Goal: Task Accomplishment & Management: Complete application form

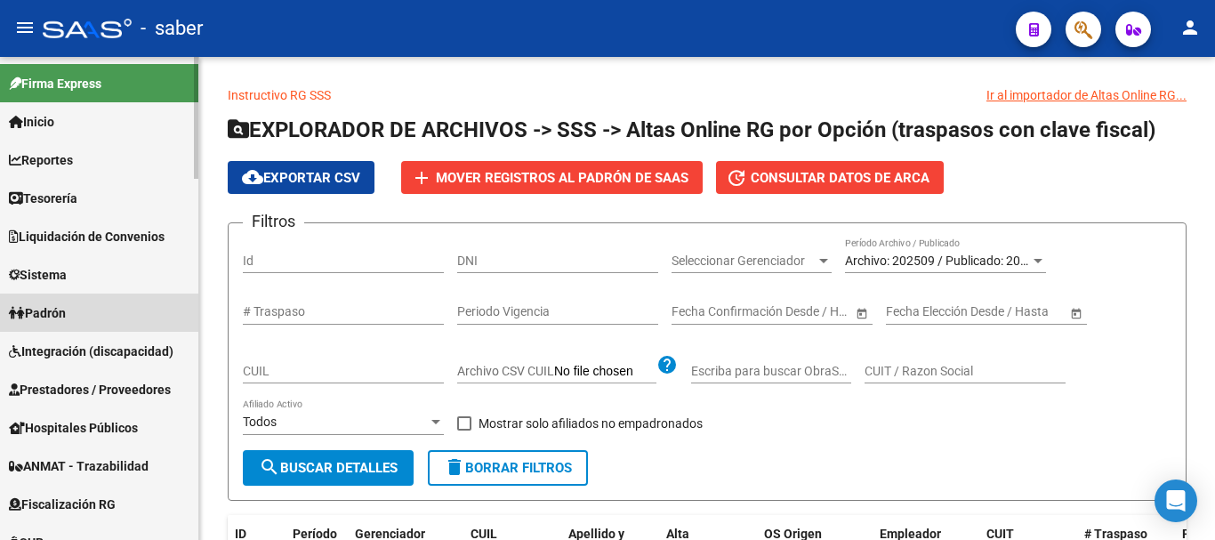
click at [66, 313] on span "Padrón" at bounding box center [37, 313] width 57 height 20
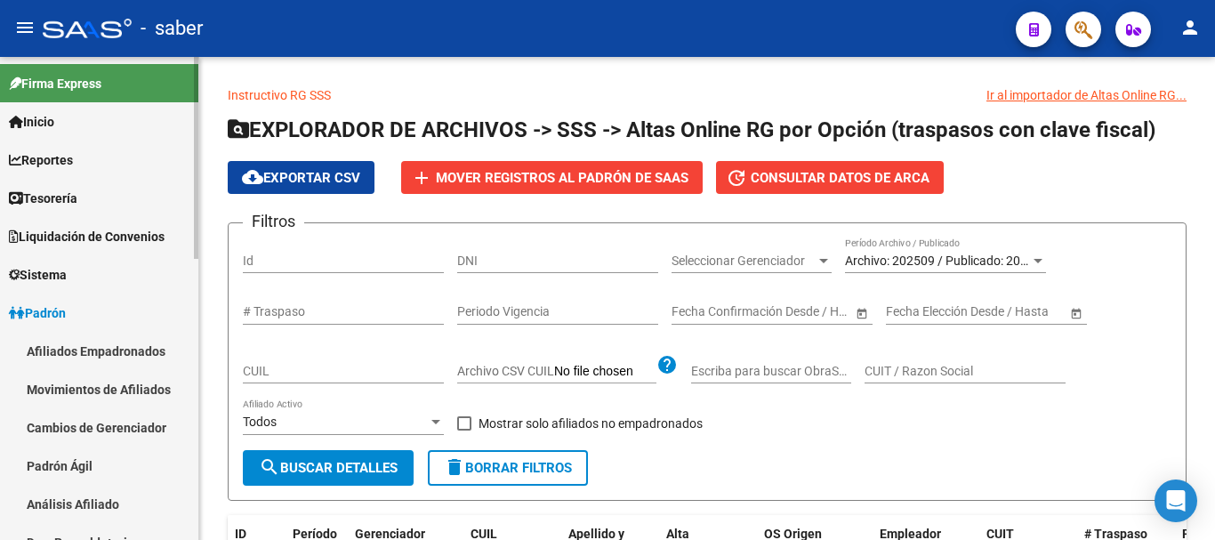
click at [89, 351] on link "Afiliados Empadronados" at bounding box center [99, 351] width 198 height 38
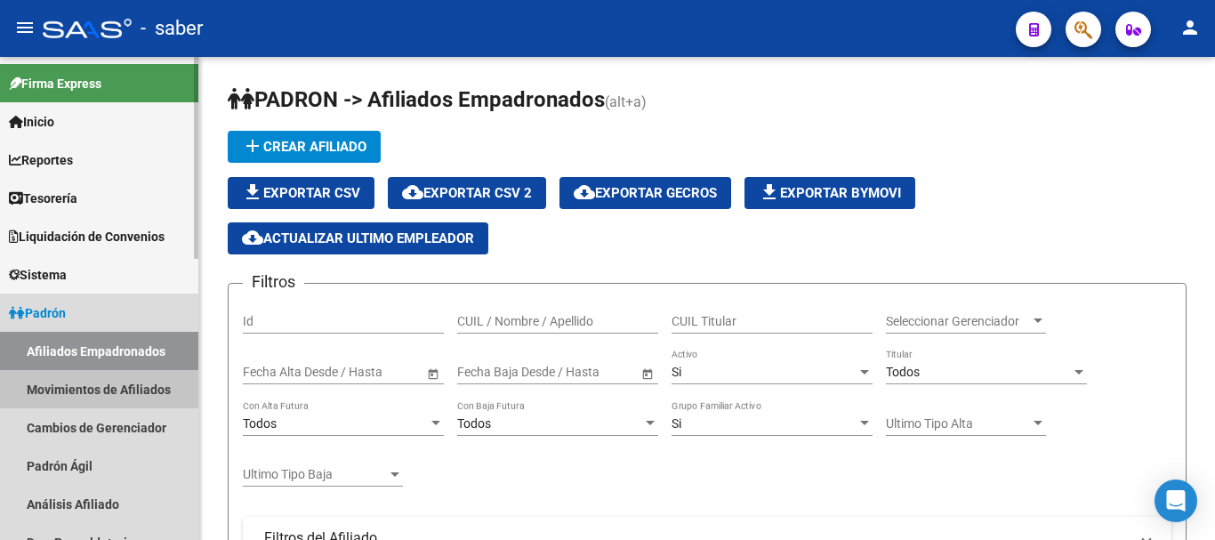
click at [93, 396] on link "Movimientos de Afiliados" at bounding box center [99, 389] width 198 height 38
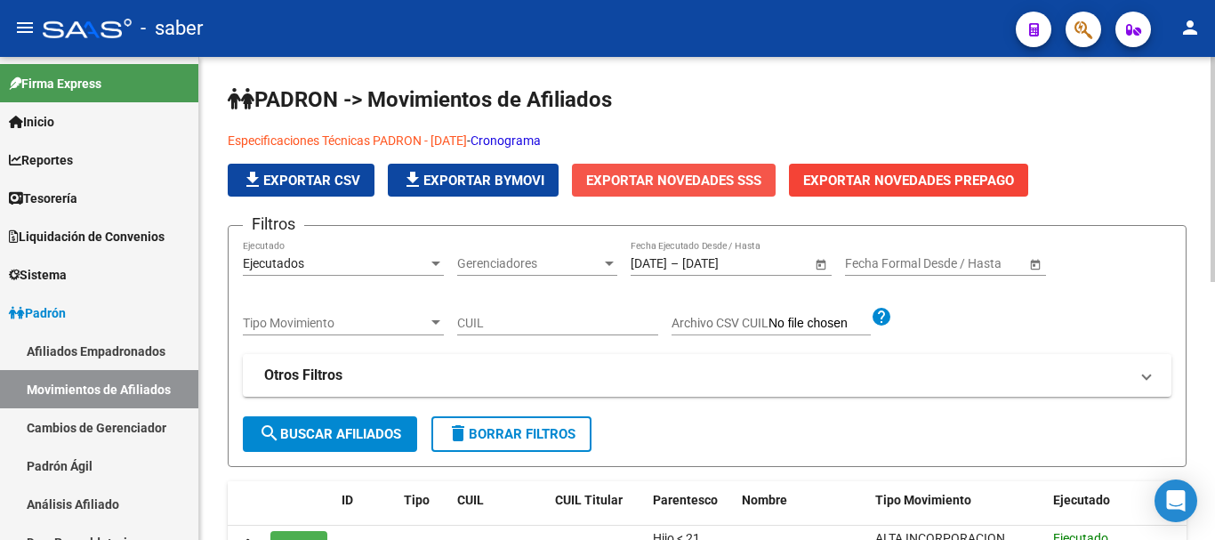
click at [694, 178] on span "Exportar Novedades SSS" at bounding box center [673, 181] width 175 height 16
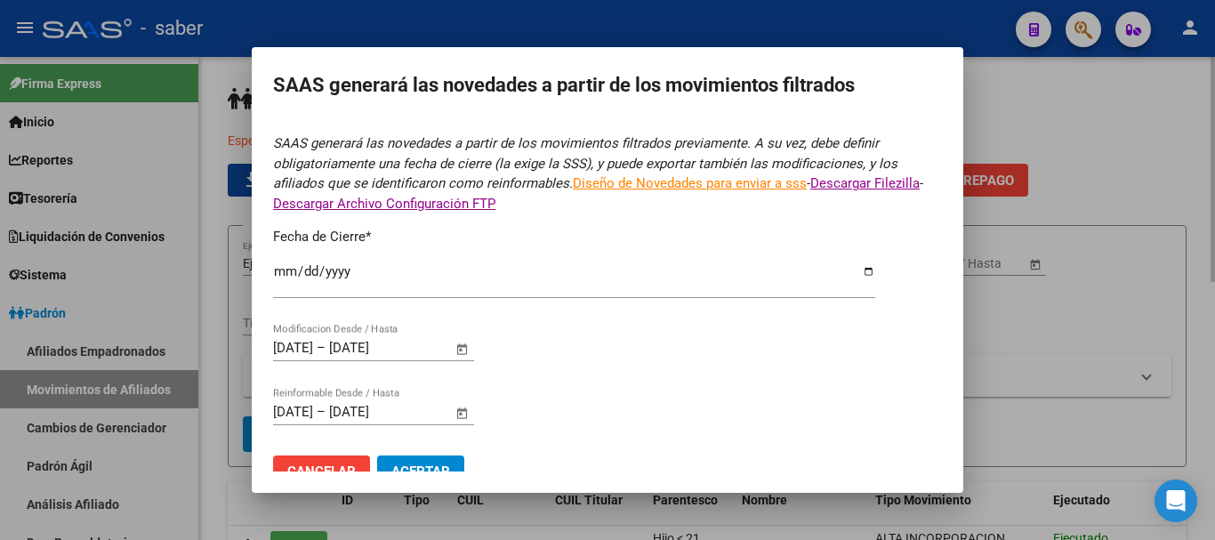
type input "[DATE]"
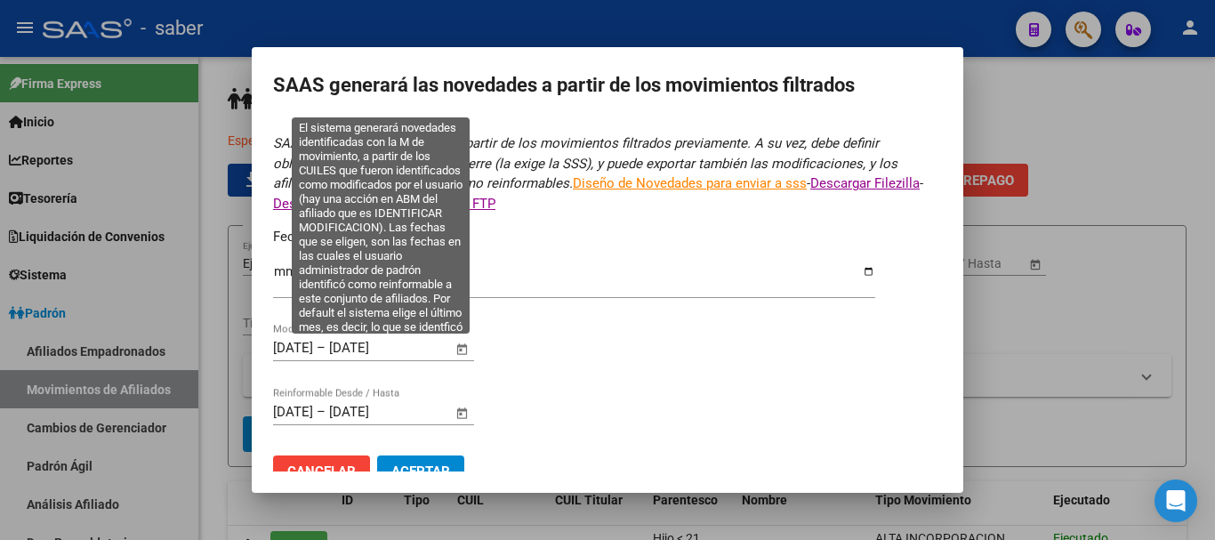
click at [275, 350] on input "[DATE]" at bounding box center [293, 348] width 40 height 16
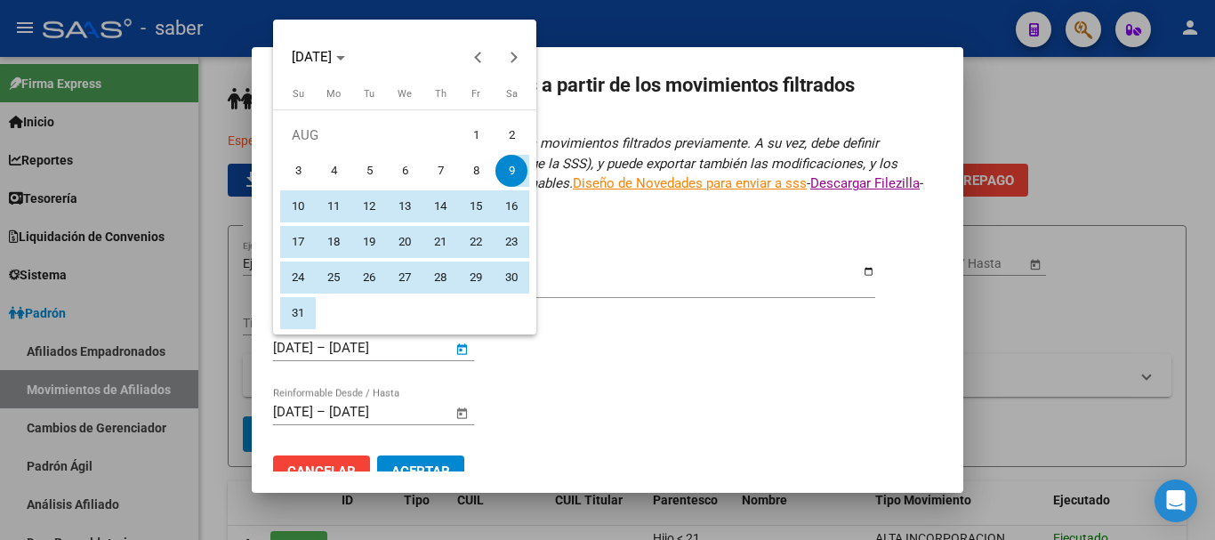
click at [475, 131] on span "1" at bounding box center [476, 135] width 32 height 32
type input "[DATE]"
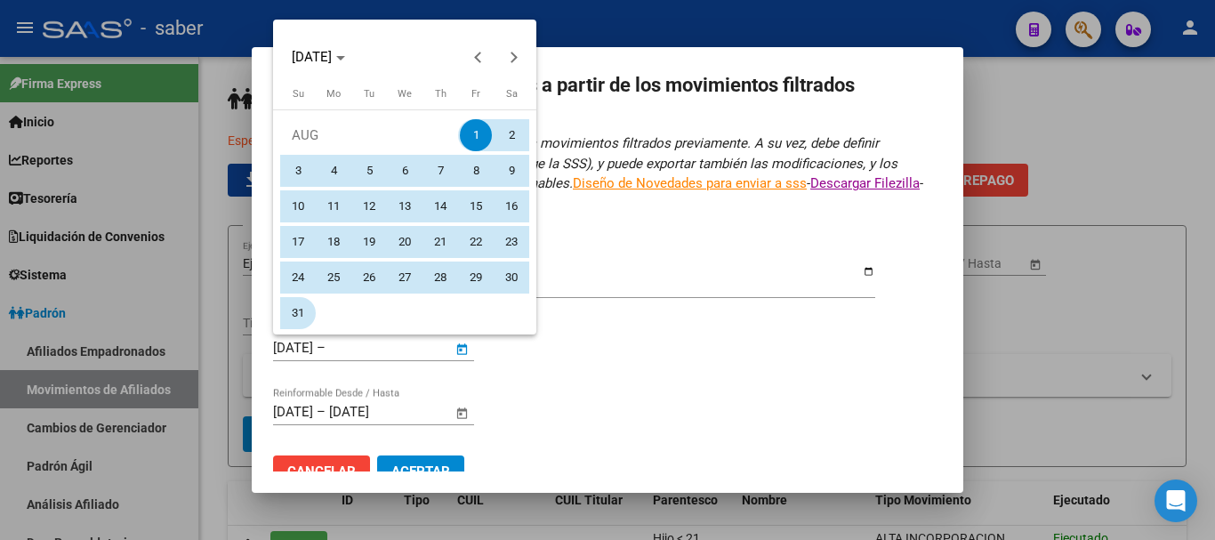
click at [300, 307] on span "31" at bounding box center [298, 313] width 32 height 32
type input "[DATE]"
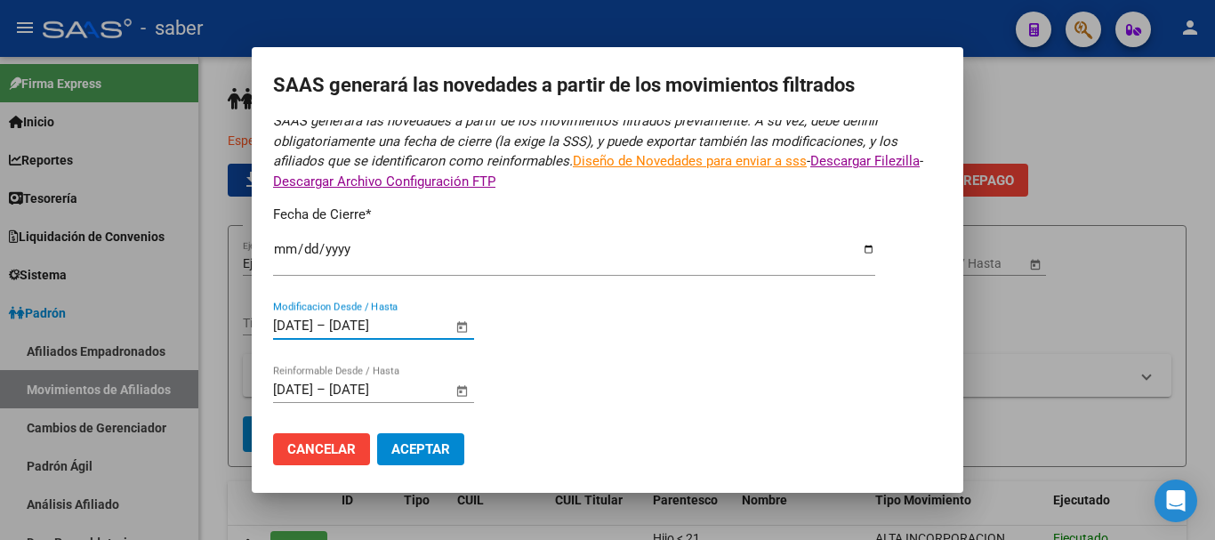
scroll to position [30, 0]
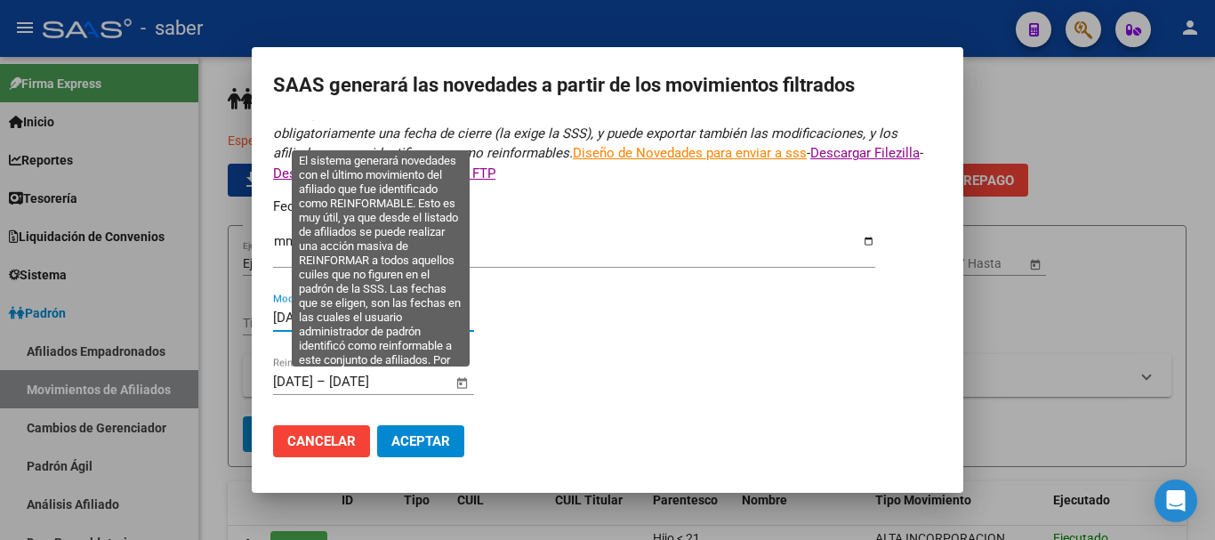
click at [306, 390] on div "[DATE] [DATE] – [DATE] [DATE] Reinformable Desde / Hasta" at bounding box center [363, 381] width 180 height 27
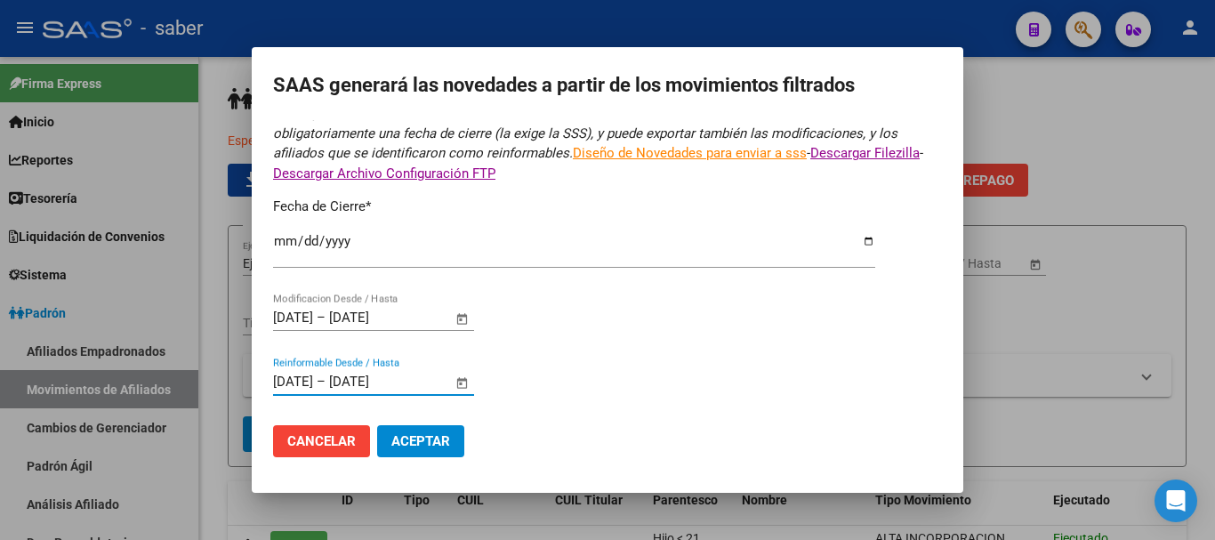
click at [455, 380] on span "Open calendar" at bounding box center [462, 382] width 43 height 43
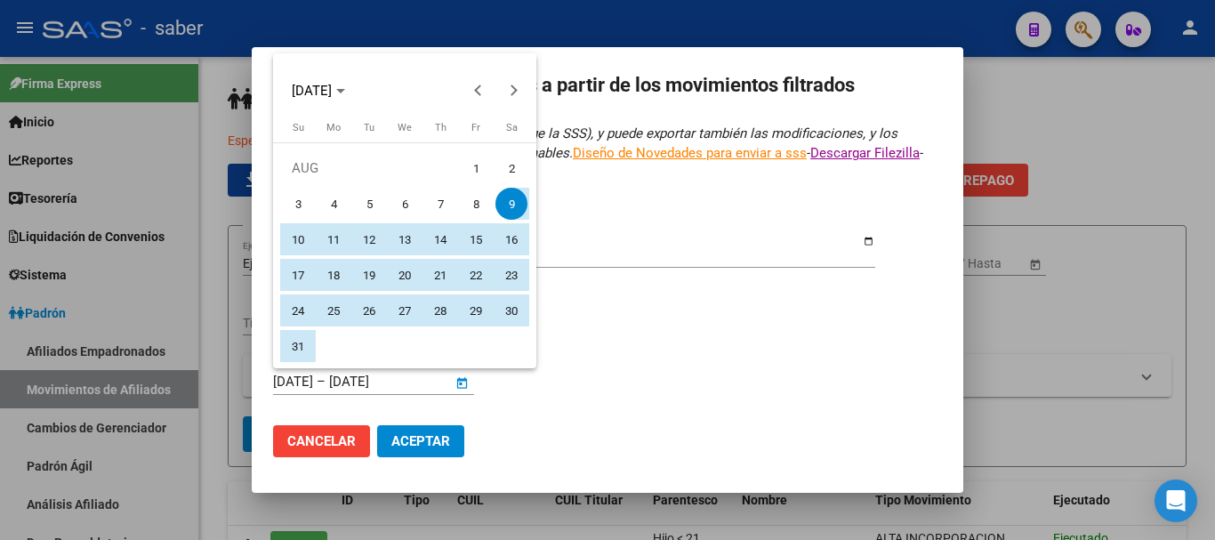
click at [476, 165] on span "1" at bounding box center [476, 168] width 32 height 32
type input "[DATE]"
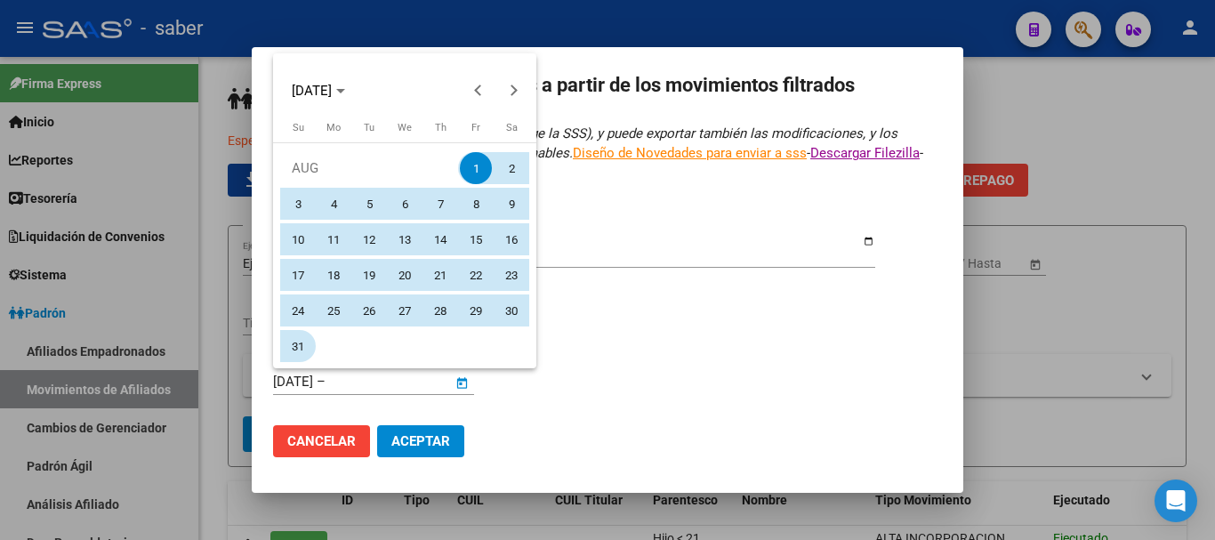
click at [294, 343] on span "31" at bounding box center [298, 346] width 32 height 32
type input "[DATE]"
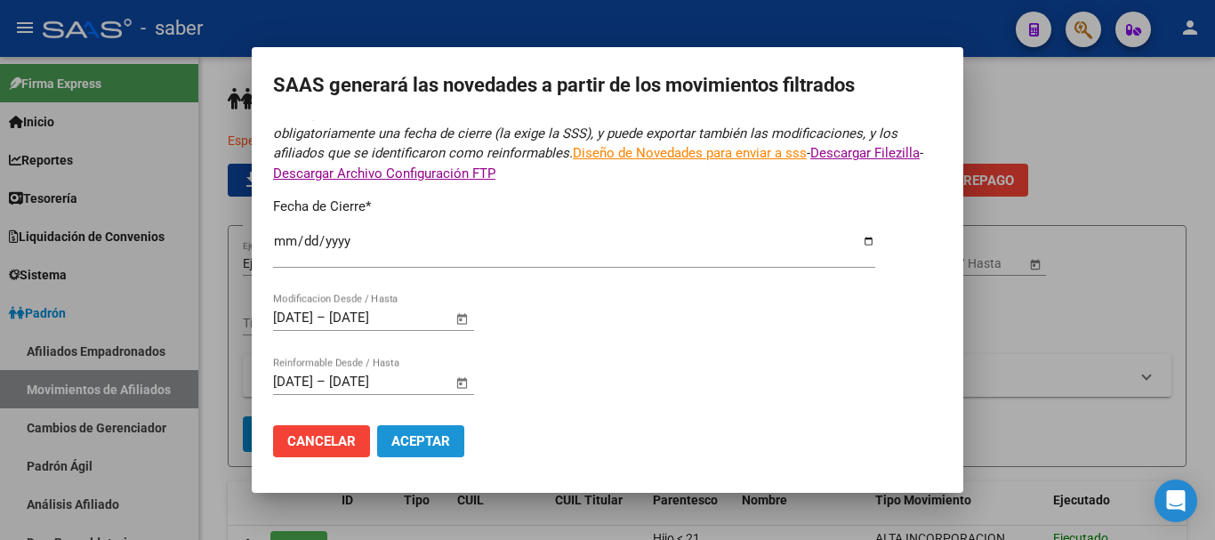
click at [446, 440] on span "Aceptar" at bounding box center [420, 441] width 59 height 16
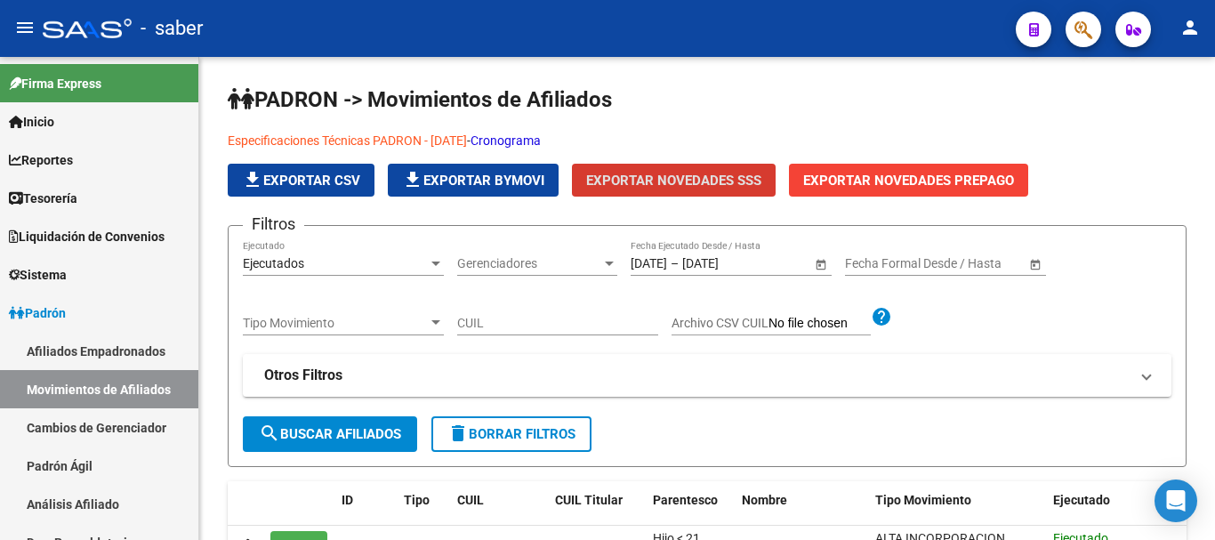
click at [1067, 16] on div at bounding box center [1077, 29] width 50 height 36
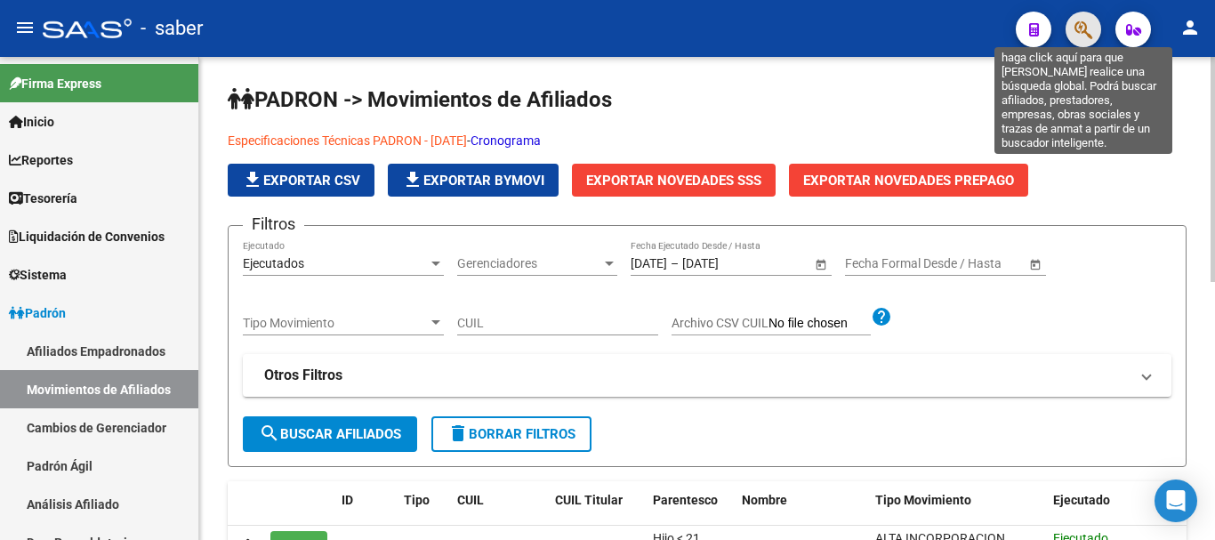
drag, startPoint x: 1082, startPoint y: 32, endPoint x: 896, endPoint y: 93, distance: 195.8
click at [1068, 40] on div at bounding box center [1077, 29] width 50 height 36
click at [1082, 34] on icon "button" at bounding box center [1084, 30] width 18 height 20
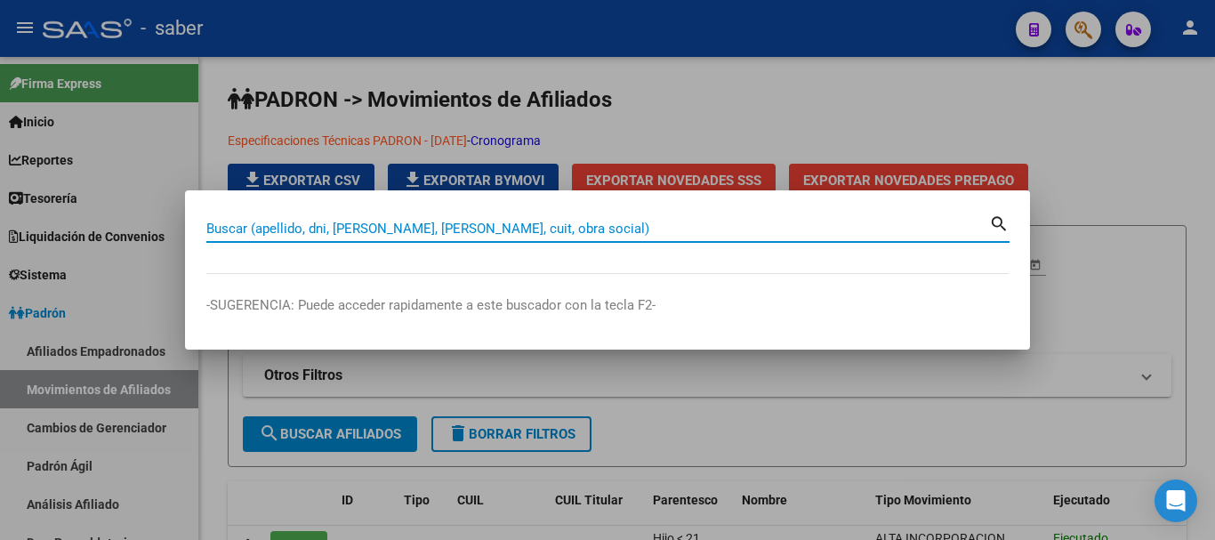
click at [217, 223] on input "Buscar (apellido, dni, [PERSON_NAME], [PERSON_NAME], cuit, obra social)" at bounding box center [597, 229] width 783 height 16
paste input "30555355846|"
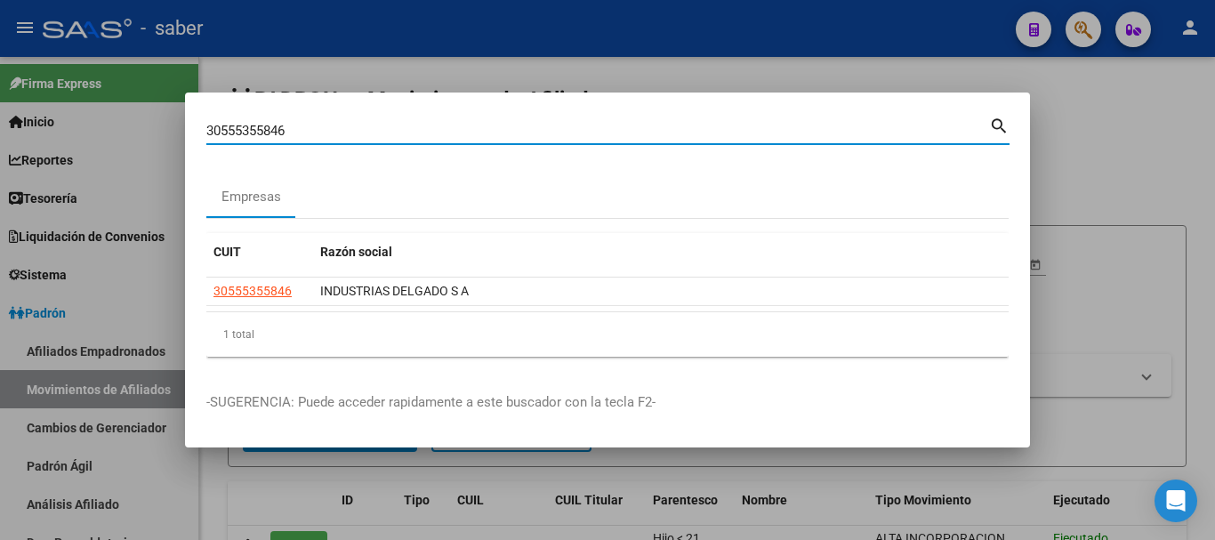
click at [262, 128] on input "30555355846" at bounding box center [597, 131] width 783 height 16
paste input "27352540027|"
type input "27352540027"
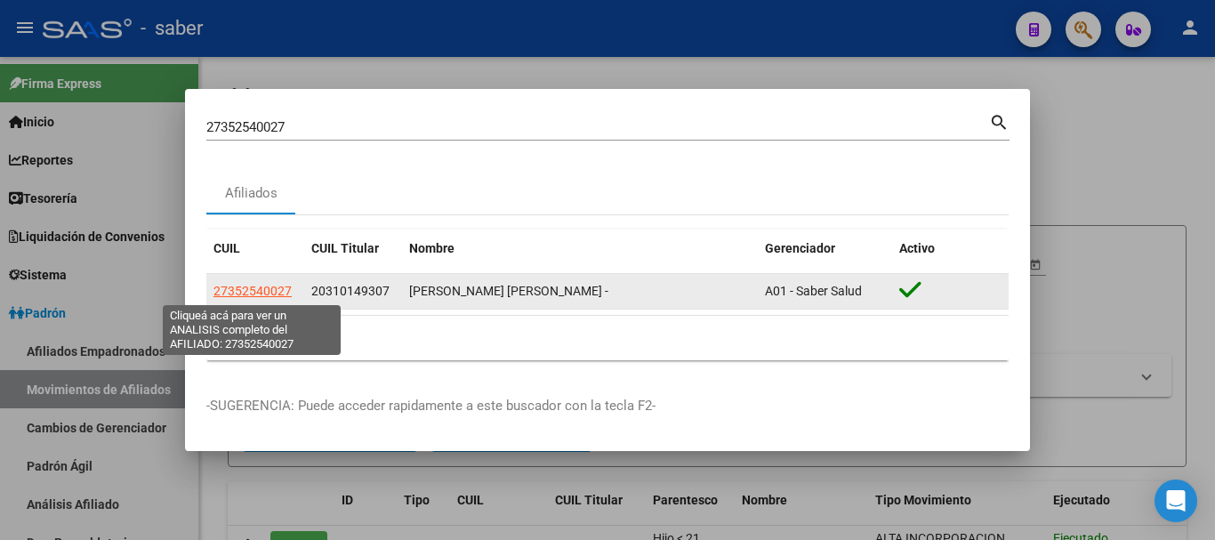
click at [247, 293] on span "27352540027" at bounding box center [253, 291] width 78 height 14
type textarea "27352540027"
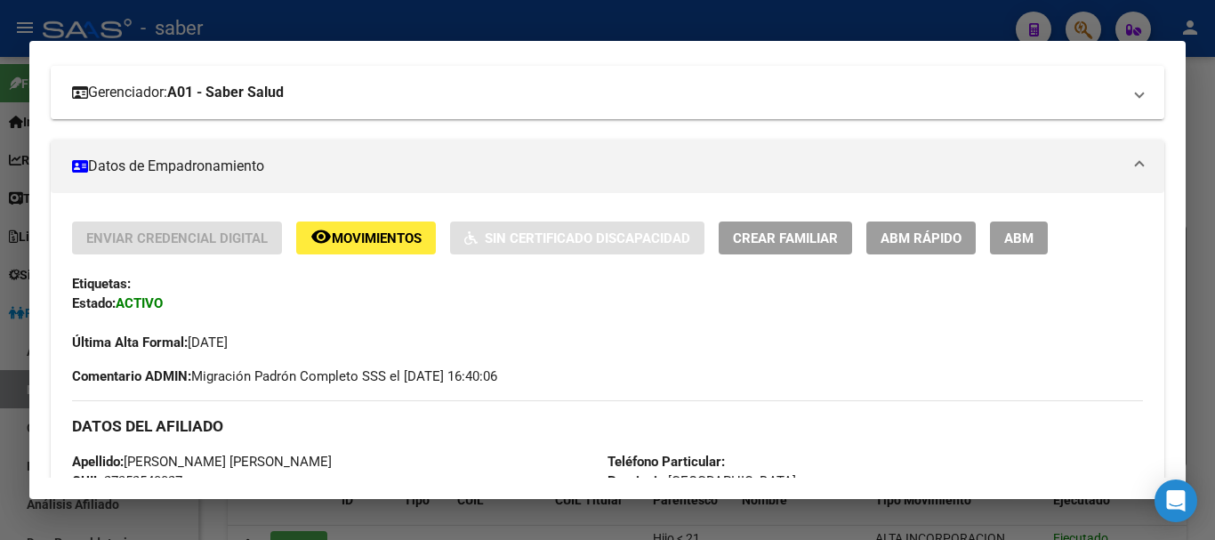
scroll to position [356, 0]
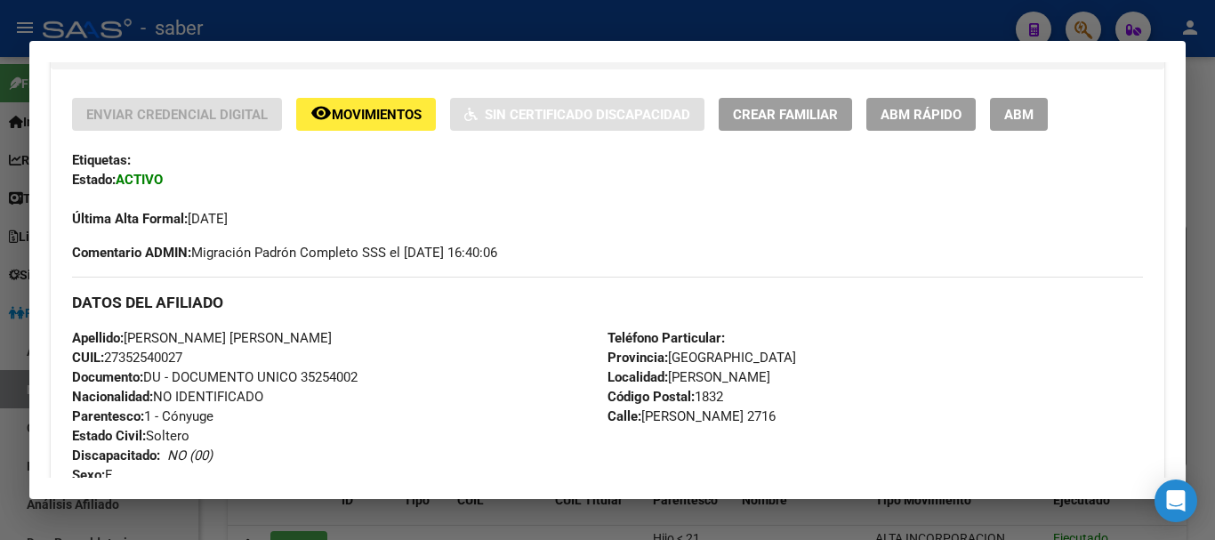
click at [953, 114] on span "ABM Rápido" at bounding box center [921, 115] width 81 height 16
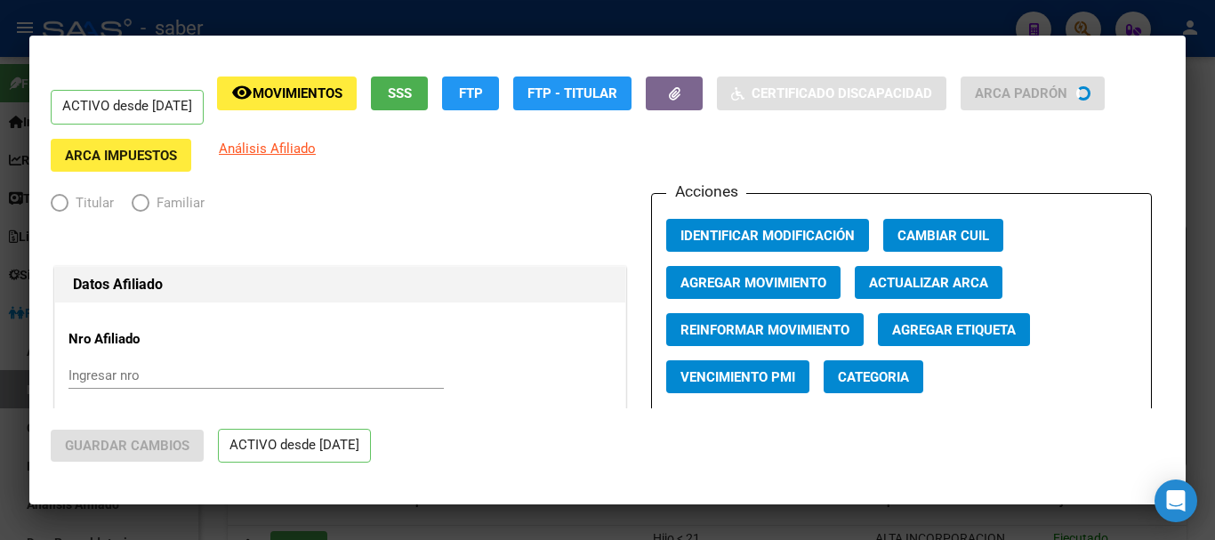
radio input "true"
type input "30-55535584-6"
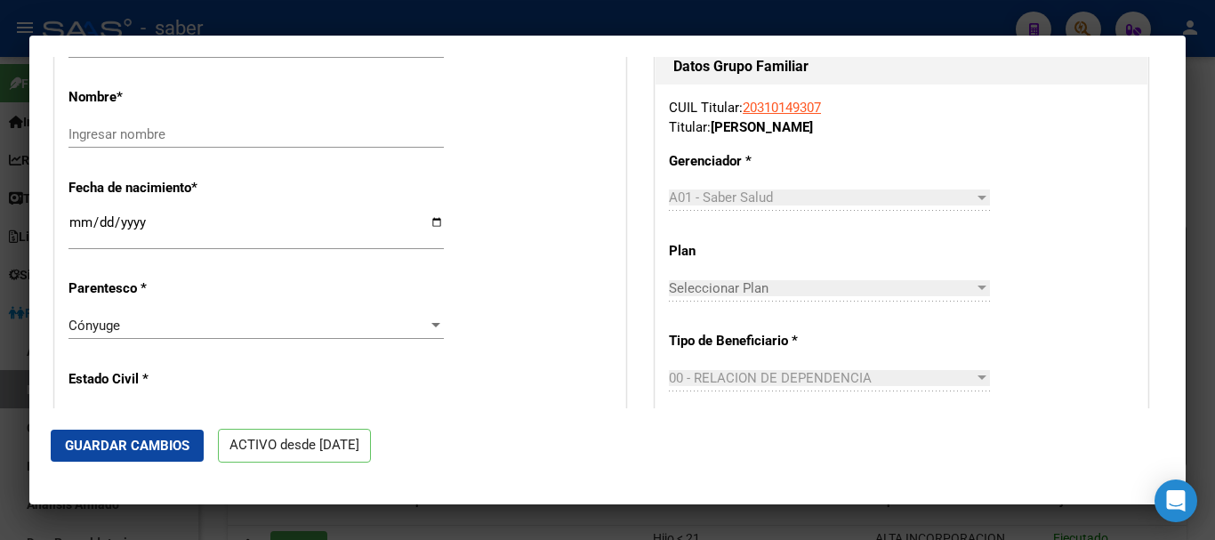
scroll to position [534, 0]
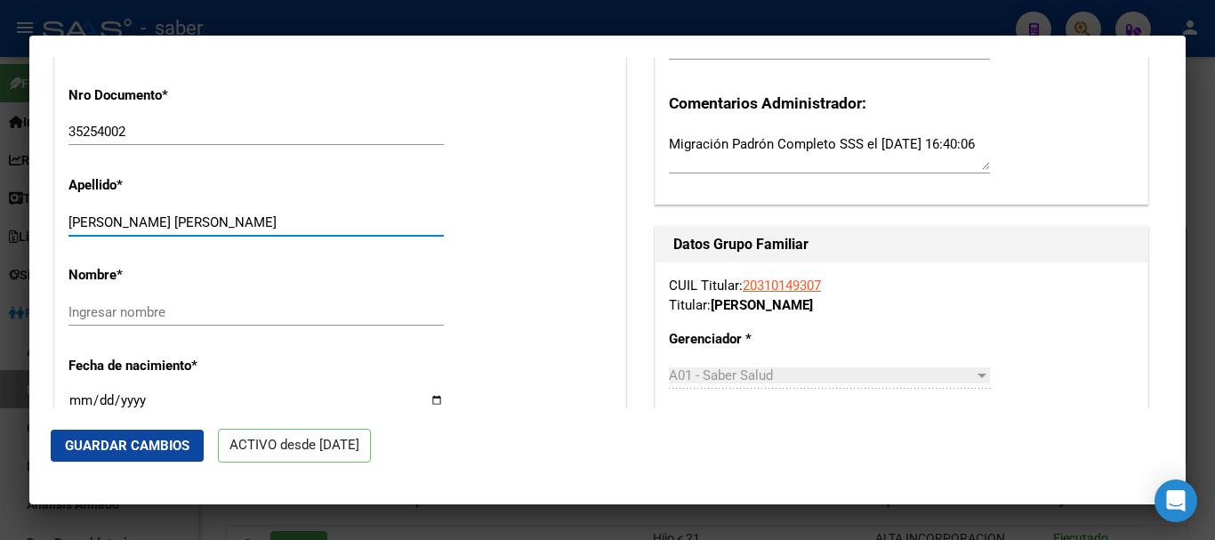
drag, startPoint x: 137, startPoint y: 218, endPoint x: 293, endPoint y: 232, distance: 156.3
click at [303, 232] on div "[PERSON_NAME] [PERSON_NAME] apellido" at bounding box center [256, 222] width 375 height 27
type input "[PERSON_NAME]"
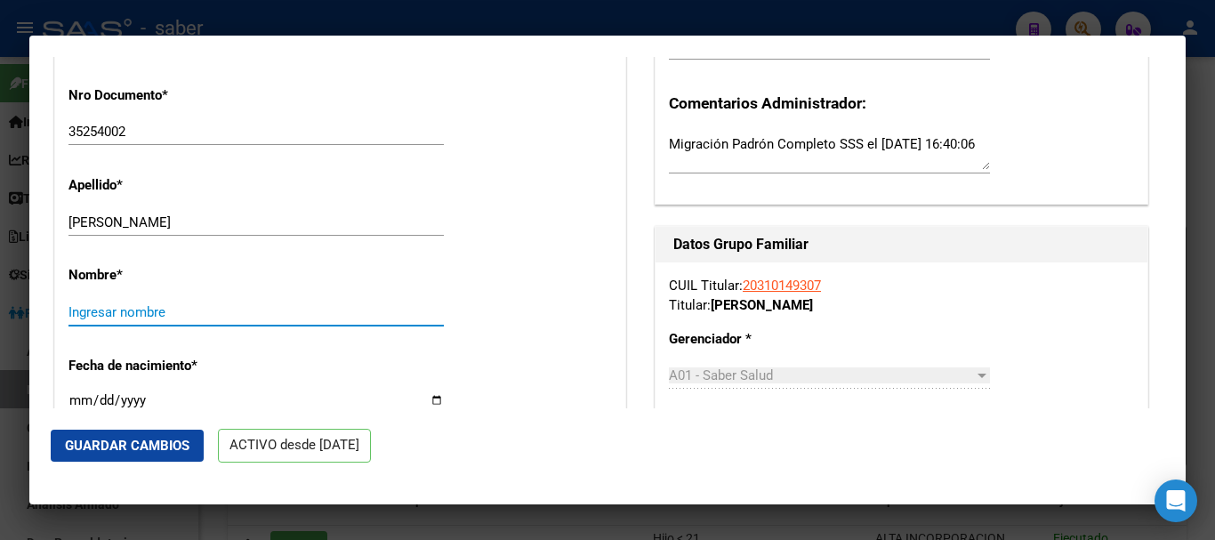
click at [152, 313] on input "Ingresar nombre" at bounding box center [256, 312] width 375 height 16
paste input "[PERSON_NAME]"
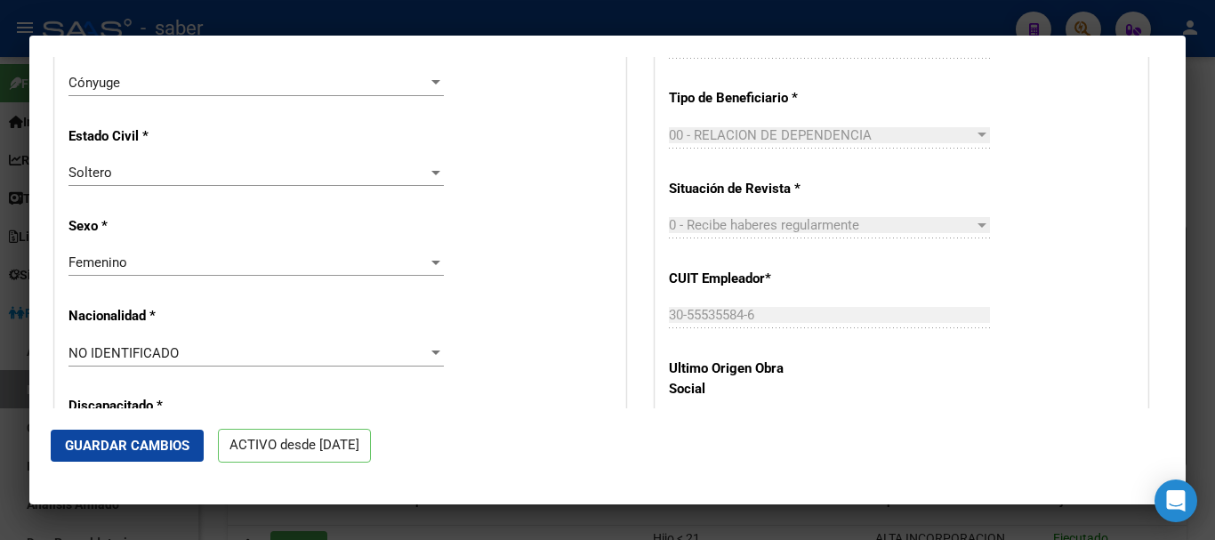
scroll to position [979, 0]
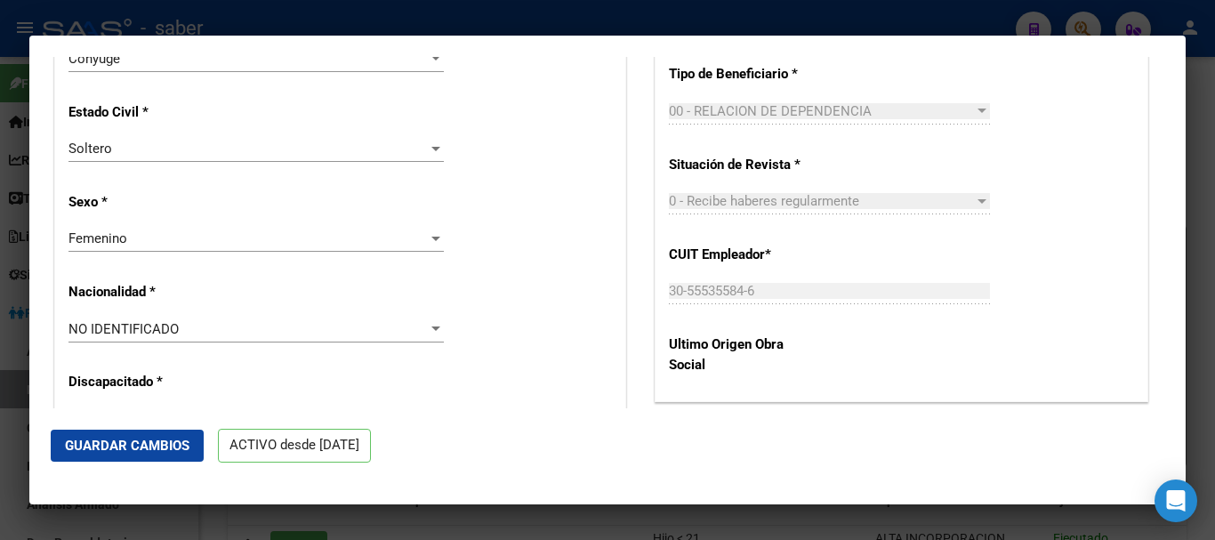
type input "[PERSON_NAME]"
click at [302, 331] on div "NO IDENTIFICADO" at bounding box center [248, 329] width 359 height 16
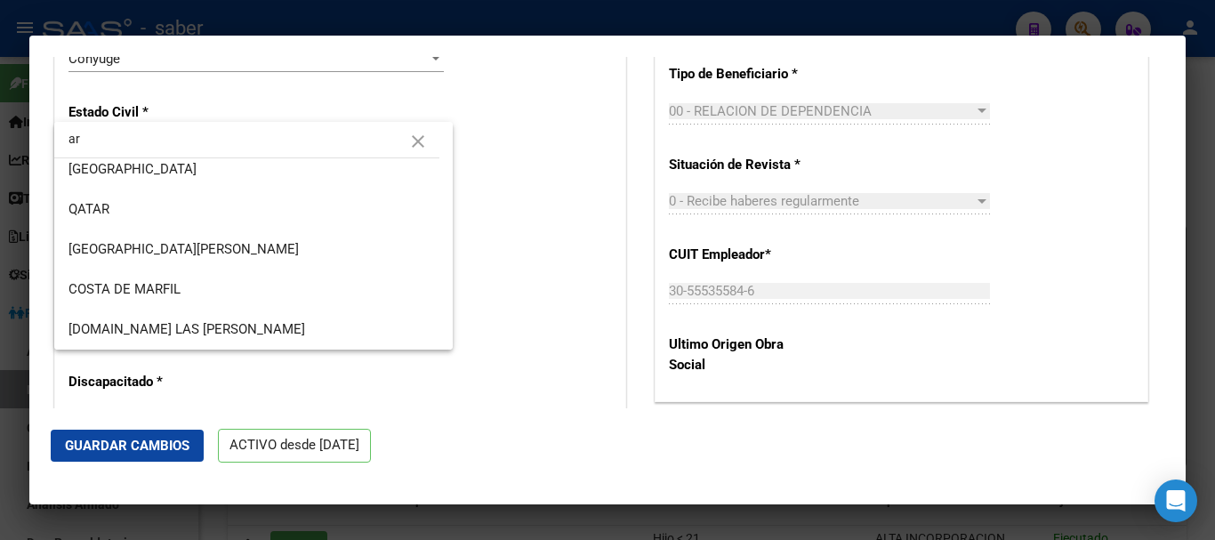
scroll to position [0, 0]
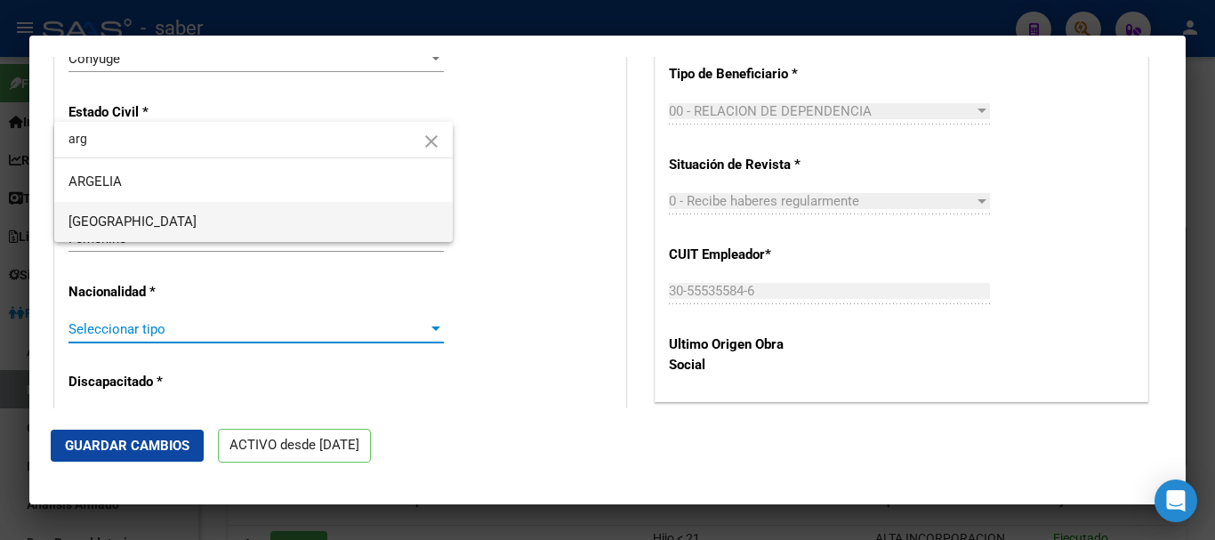
type input "arg"
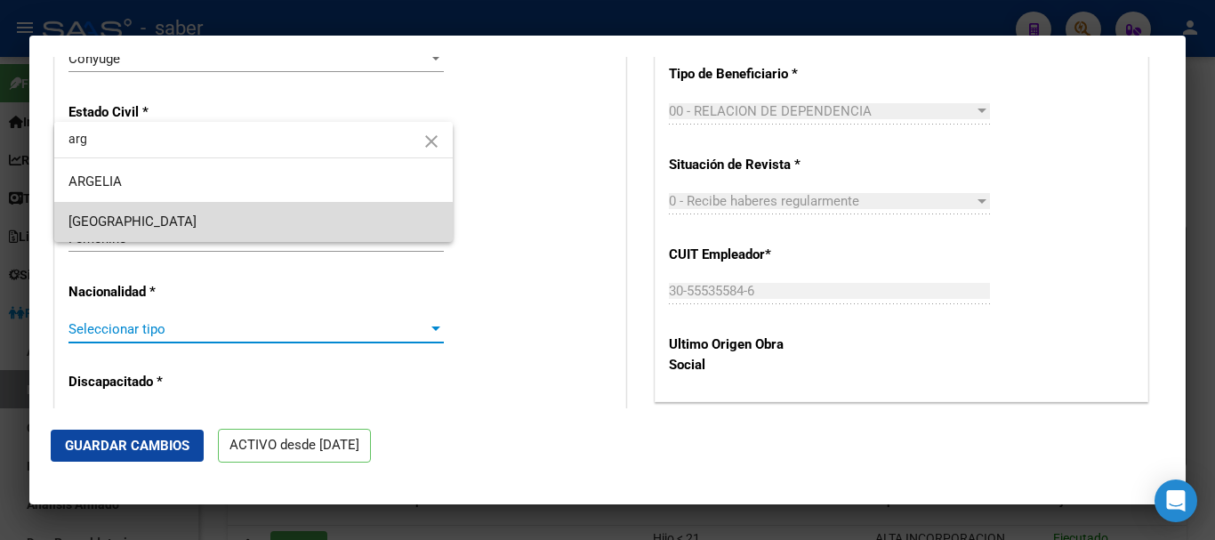
click at [142, 225] on span "[GEOGRAPHIC_DATA]" at bounding box center [254, 222] width 370 height 40
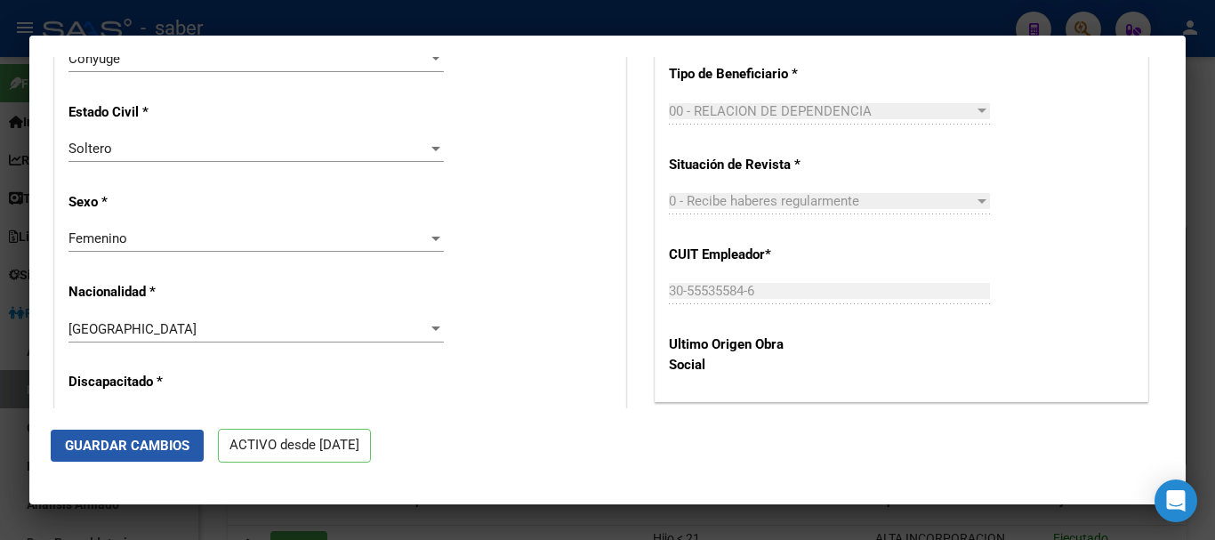
click at [150, 447] on span "Guardar Cambios" at bounding box center [127, 446] width 125 height 16
